Goal: Task Accomplishment & Management: Manage account settings

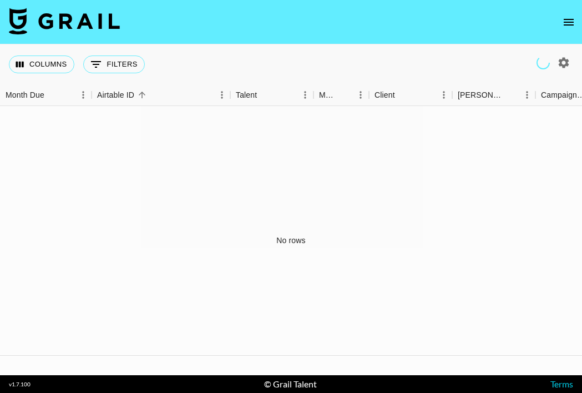
click at [565, 22] on icon "open drawer" at bounding box center [569, 22] width 10 height 7
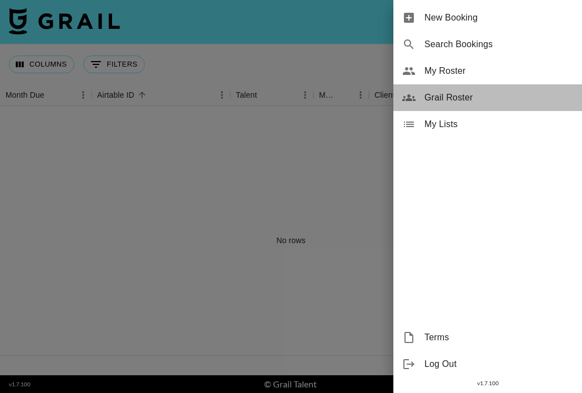
click at [463, 93] on span "Grail Roster" at bounding box center [499, 97] width 149 height 13
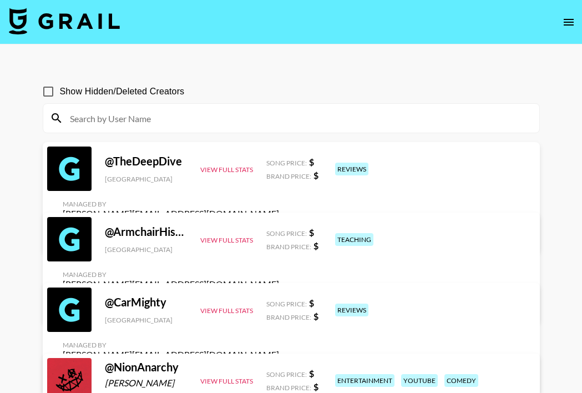
click at [561, 22] on button "open drawer" at bounding box center [569, 22] width 22 height 22
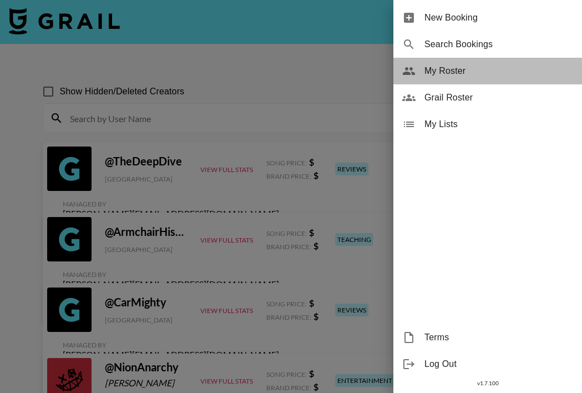
click at [438, 77] on span "My Roster" at bounding box center [499, 70] width 149 height 13
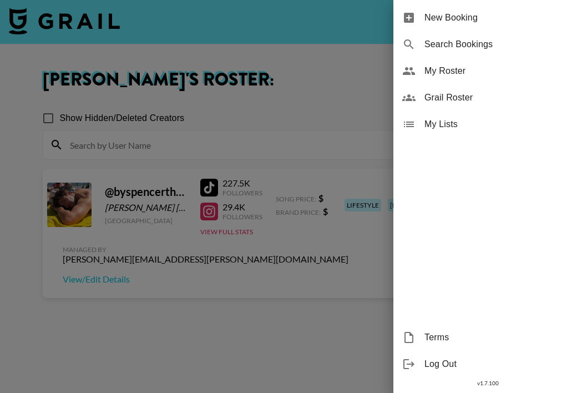
click at [249, 314] on div at bounding box center [291, 196] width 582 height 393
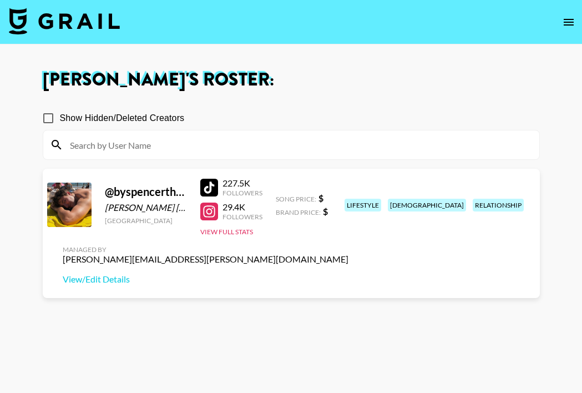
scroll to position [80, 0]
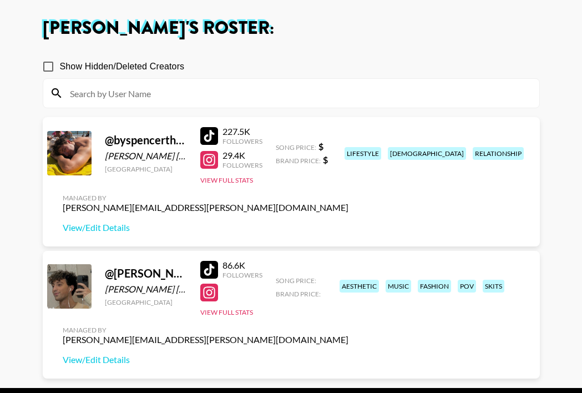
scroll to position [91, 0]
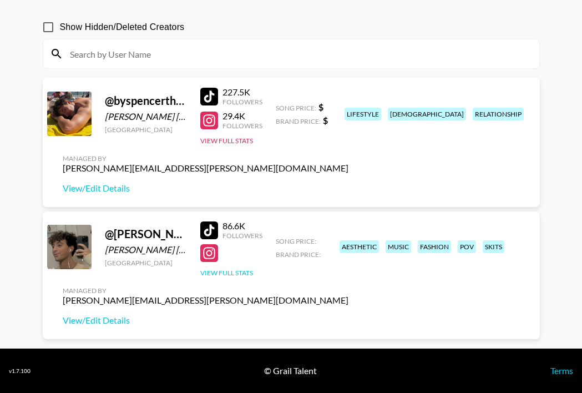
click at [238, 277] on button "View Full Stats" at bounding box center [226, 273] width 53 height 8
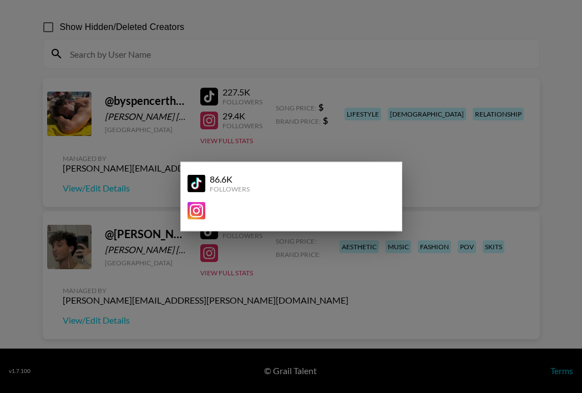
click at [169, 299] on div at bounding box center [291, 196] width 582 height 393
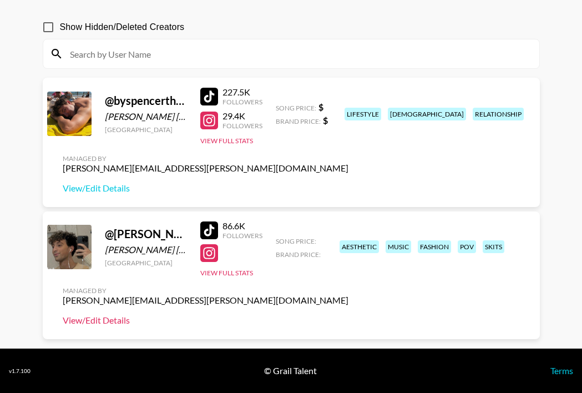
click at [349, 315] on link "View/Edit Details" at bounding box center [206, 320] width 286 height 11
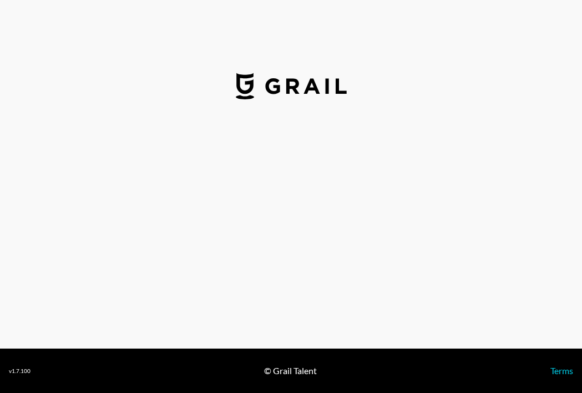
select select "USD"
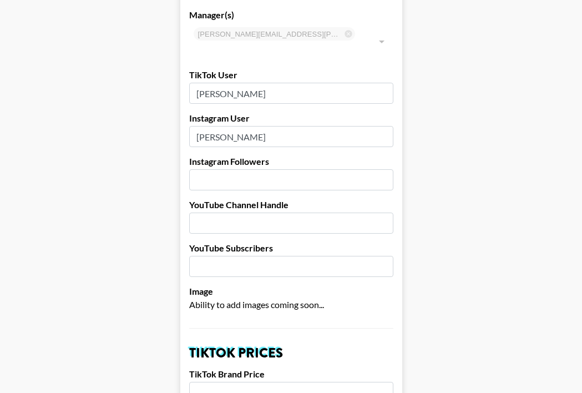
scroll to position [82, 0]
click at [243, 169] on input "number" at bounding box center [291, 179] width 204 height 21
type input "55600"
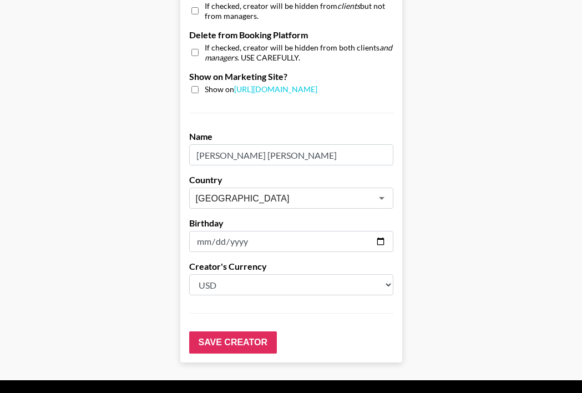
scroll to position [1100, 0]
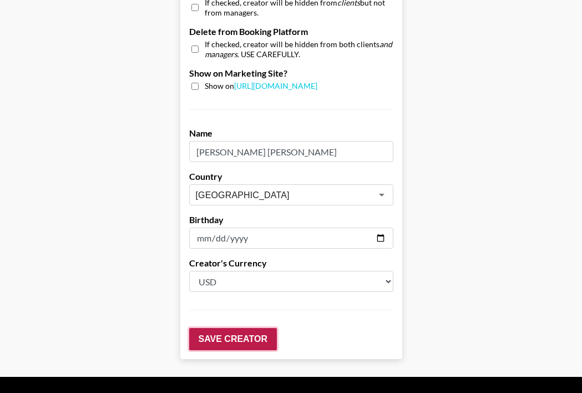
click at [222, 328] on input "Save Creator" at bounding box center [233, 339] width 88 height 22
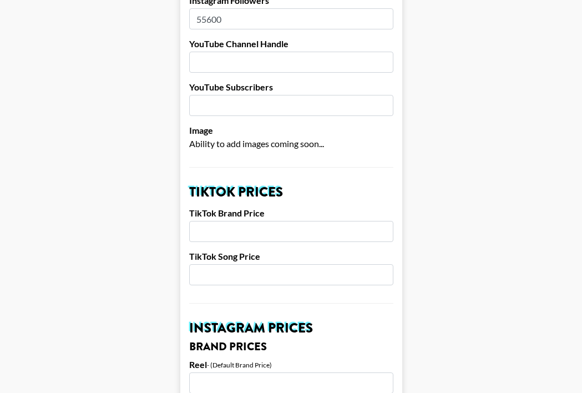
scroll to position [0, 0]
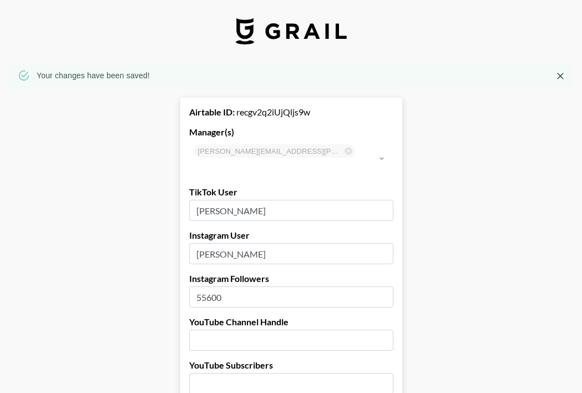
click at [283, 31] on img at bounding box center [291, 31] width 111 height 27
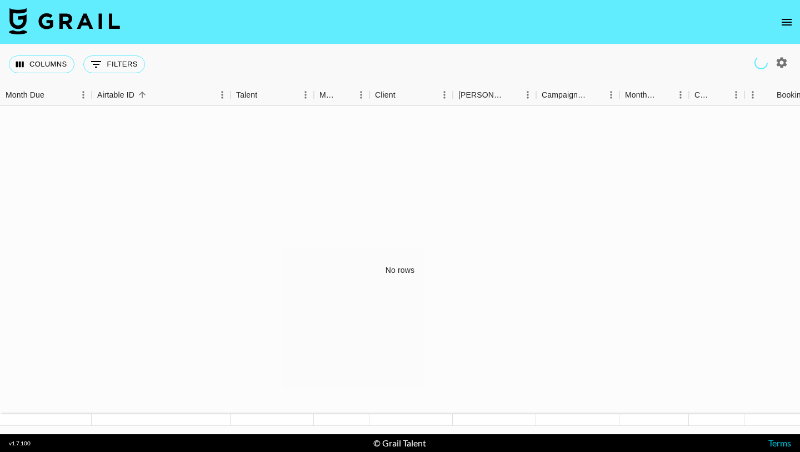
click at [786, 21] on icon "open drawer" at bounding box center [786, 22] width 10 height 7
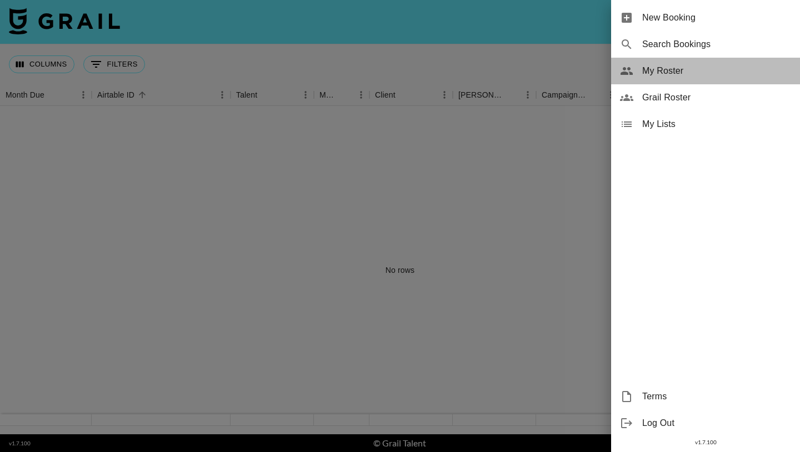
click at [662, 69] on span "My Roster" at bounding box center [716, 70] width 149 height 13
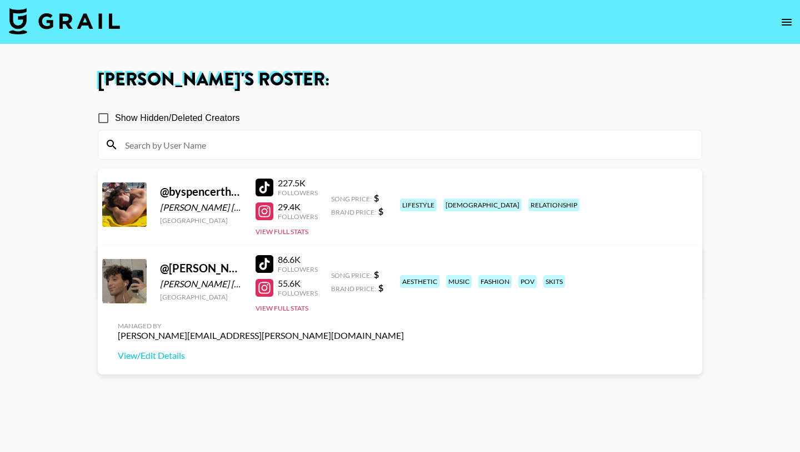
click at [329, 298] on div "@ [PERSON_NAME] [PERSON_NAME] [GEOGRAPHIC_DATA] 86.6K Followers 55.6K Followers…" at bounding box center [400, 309] width 604 height 129
click at [272, 309] on button "View Full Stats" at bounding box center [281, 308] width 53 height 8
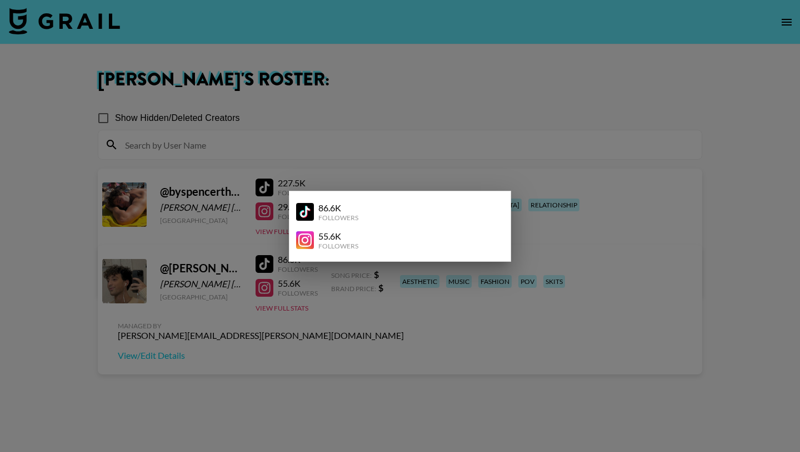
click at [466, 334] on div at bounding box center [400, 226] width 800 height 452
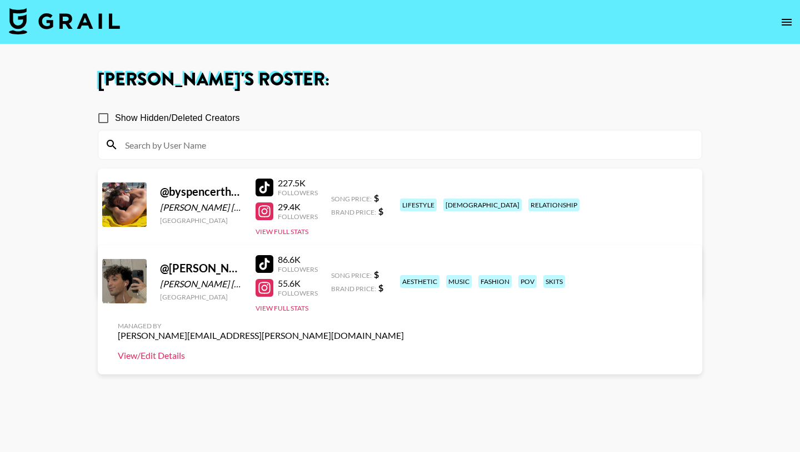
click at [404, 350] on link "View/Edit Details" at bounding box center [261, 355] width 286 height 11
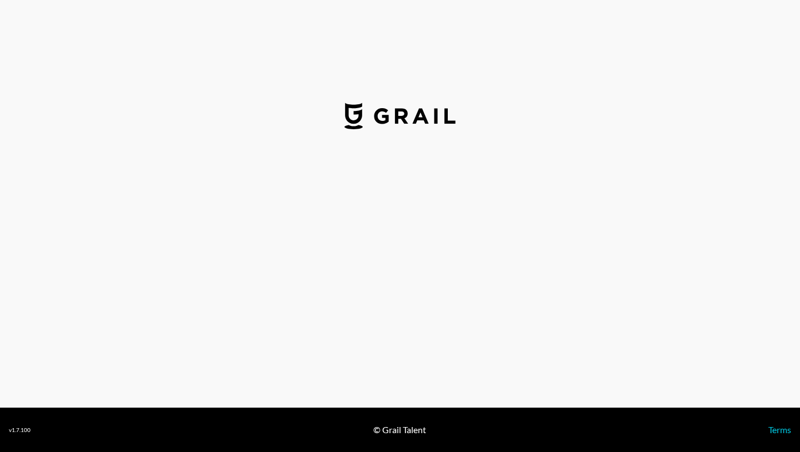
select select "USD"
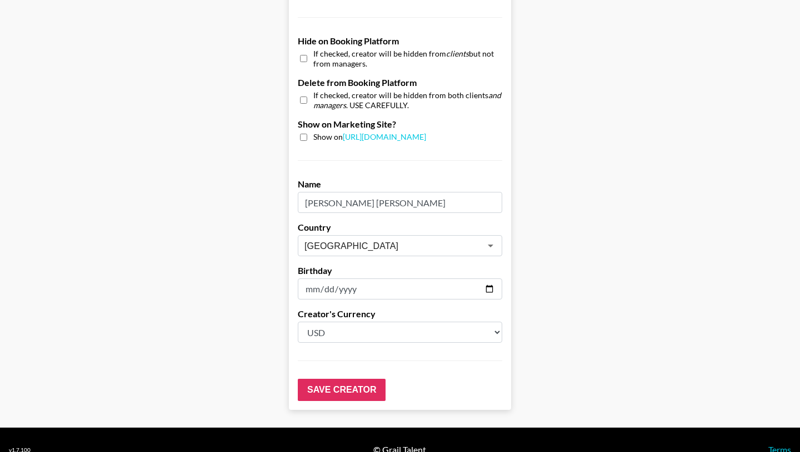
scroll to position [1052, 0]
